Goal: Transaction & Acquisition: Purchase product/service

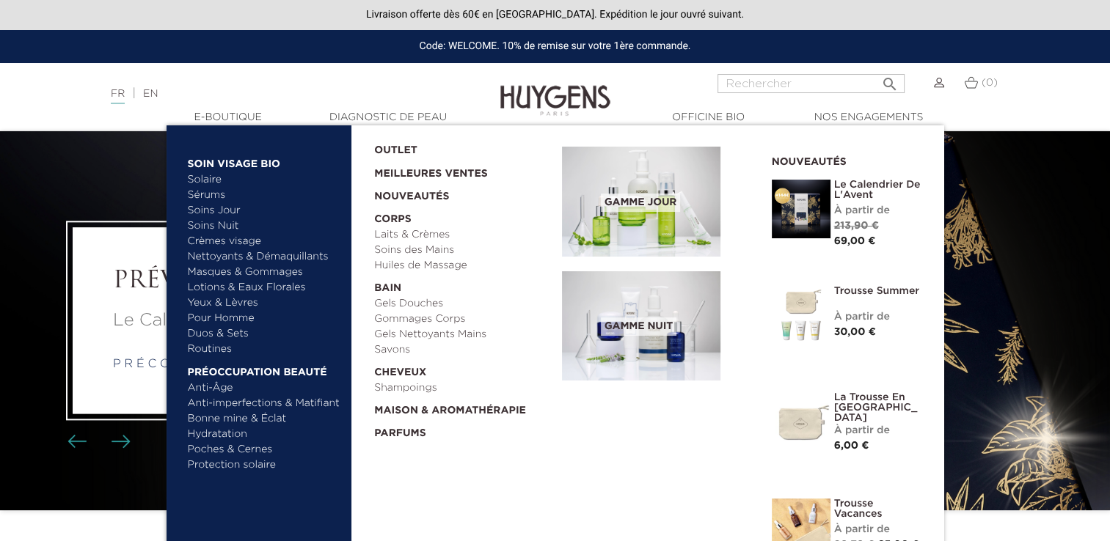
click at [408, 233] on link "Laits & Crèmes" at bounding box center [463, 234] width 178 height 15
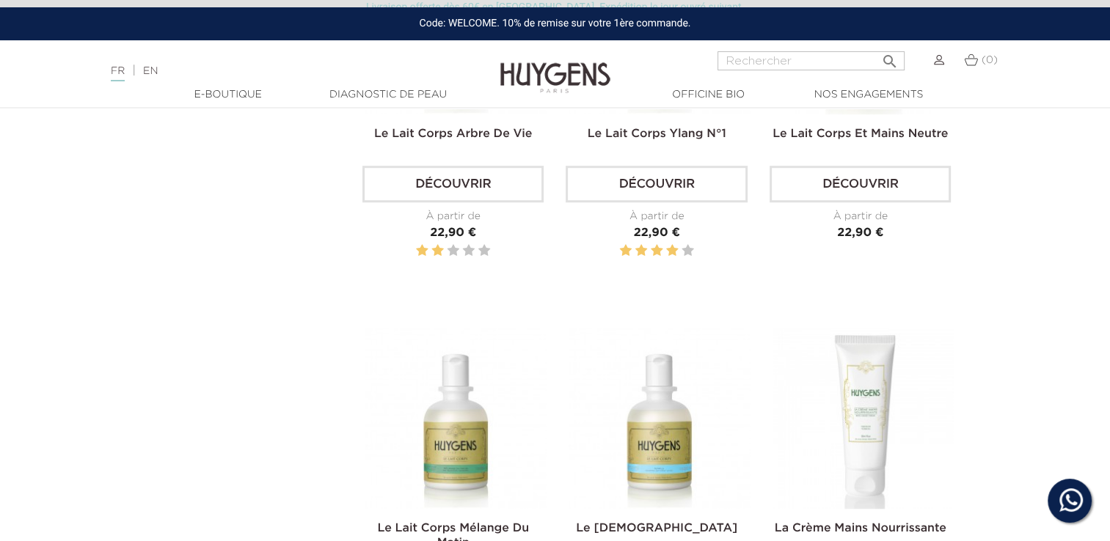
scroll to position [1174, 0]
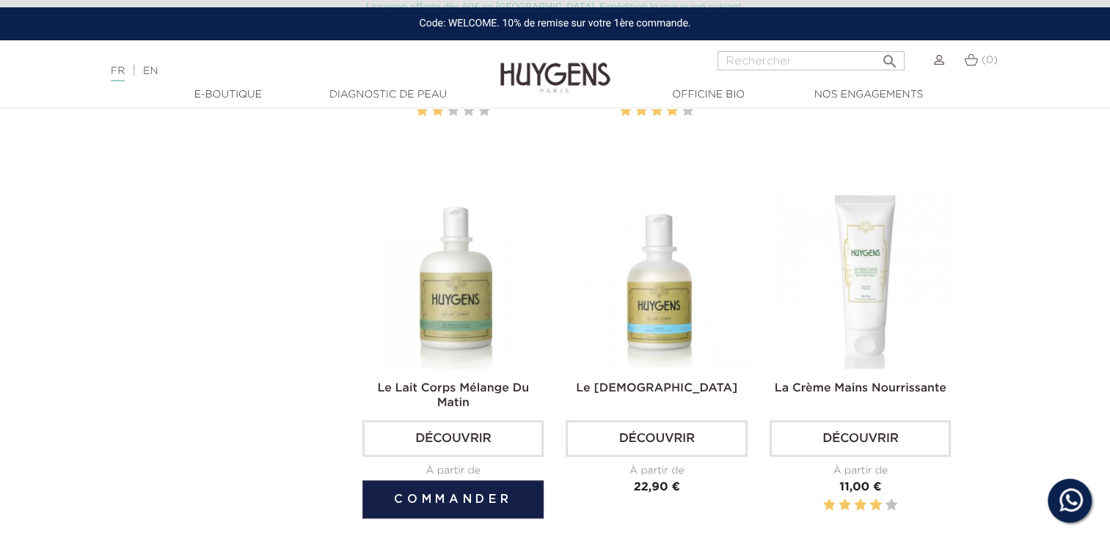
click at [448, 315] on img at bounding box center [455, 278] width 181 height 181
